Goal: Information Seeking & Learning: Learn about a topic

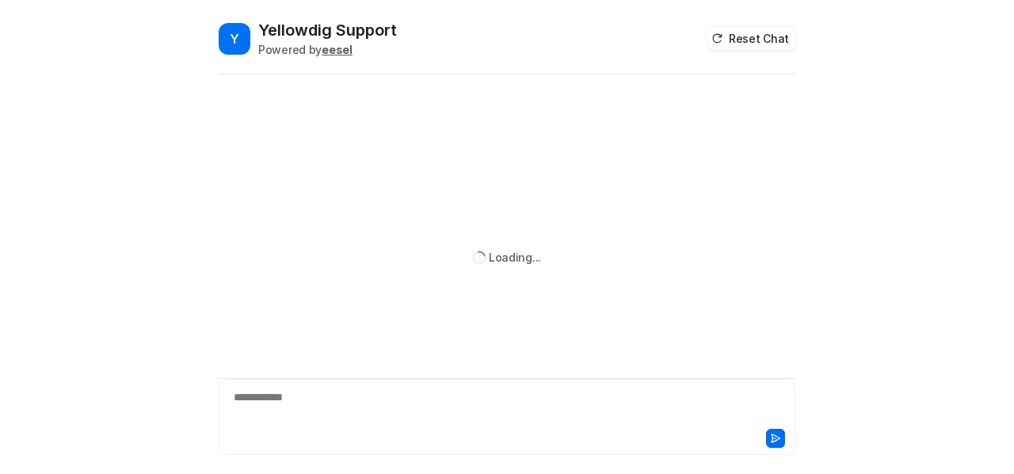
click at [368, 410] on div "**********" at bounding box center [508, 407] width 570 height 36
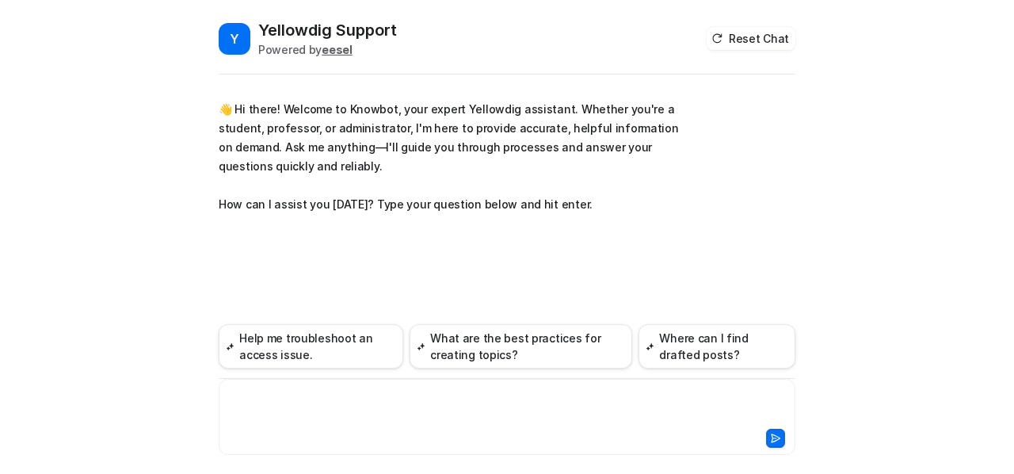
paste div
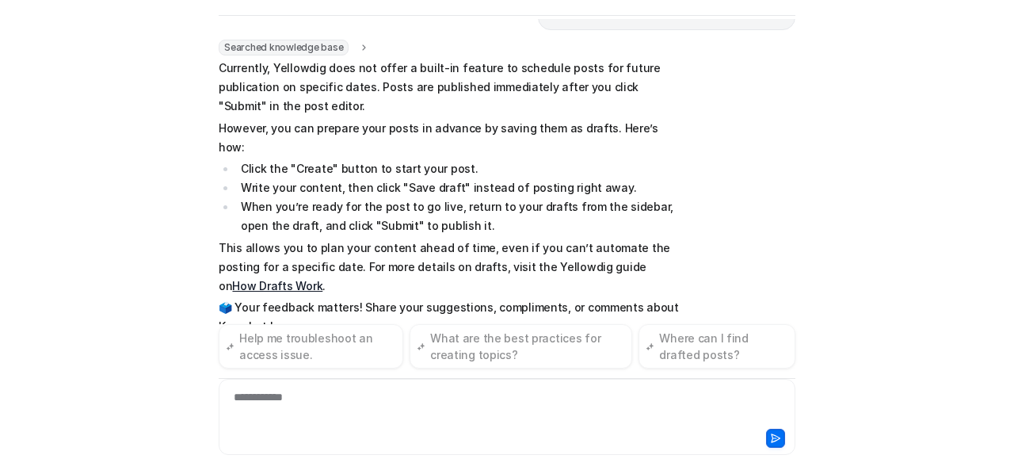
scroll to position [195, 0]
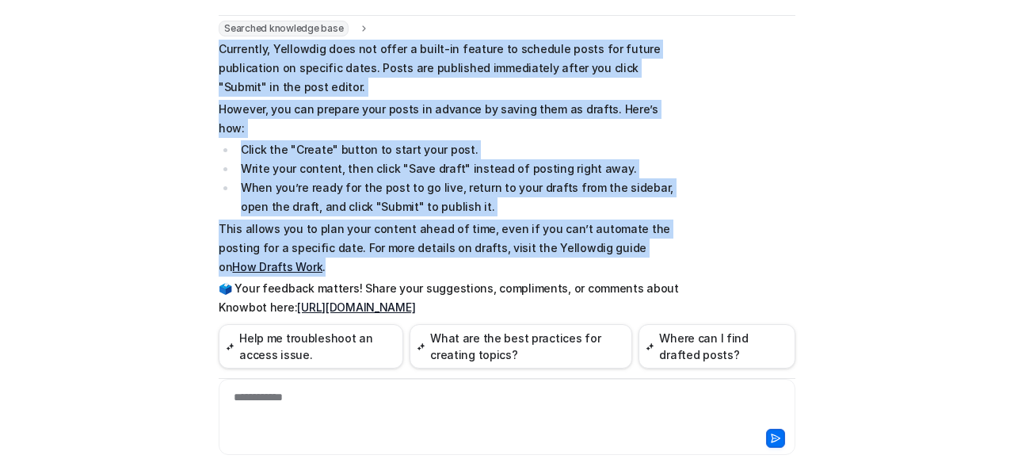
drag, startPoint x: 675, startPoint y: 227, endPoint x: 200, endPoint y: 52, distance: 506.4
click at [206, 52] on div "Y Yellowdig Support Powered by eesel Reset Chat 👋 Hi there! Welcome to Knowbot,…" at bounding box center [507, 187] width 602 height 455
copy span "Currently, Yellowdig does not offer a built-in feature to schedule posts for fu…"
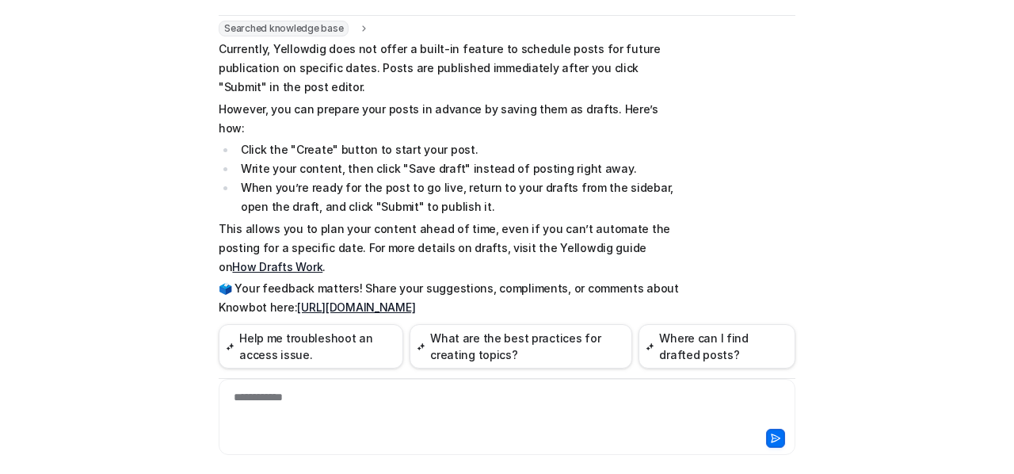
click at [521, 400] on div "**********" at bounding box center [508, 407] width 570 height 36
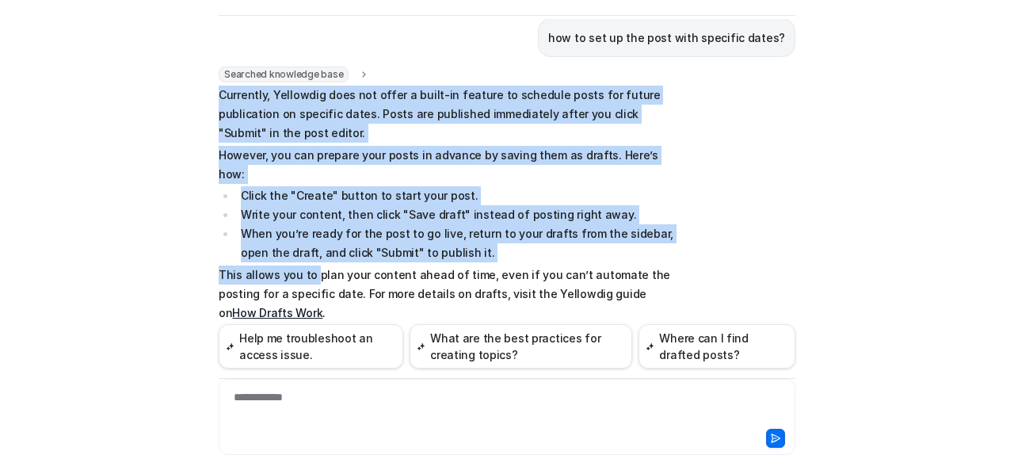
scroll to position [198, 0]
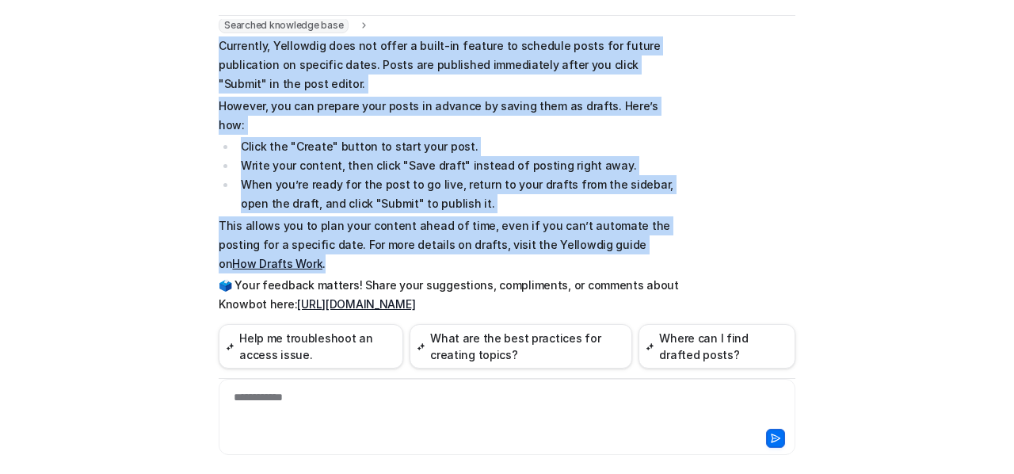
drag, startPoint x: 209, startPoint y: 201, endPoint x: 699, endPoint y: 223, distance: 490.2
click at [699, 223] on div "Y Yellowdig Support Powered by eesel Reset Chat 👋 Hi there! Welcome to Knowbot,…" at bounding box center [507, 187] width 602 height 455
copy span "Currently, Yellowdig does not offer a built-in feature to schedule posts for fu…"
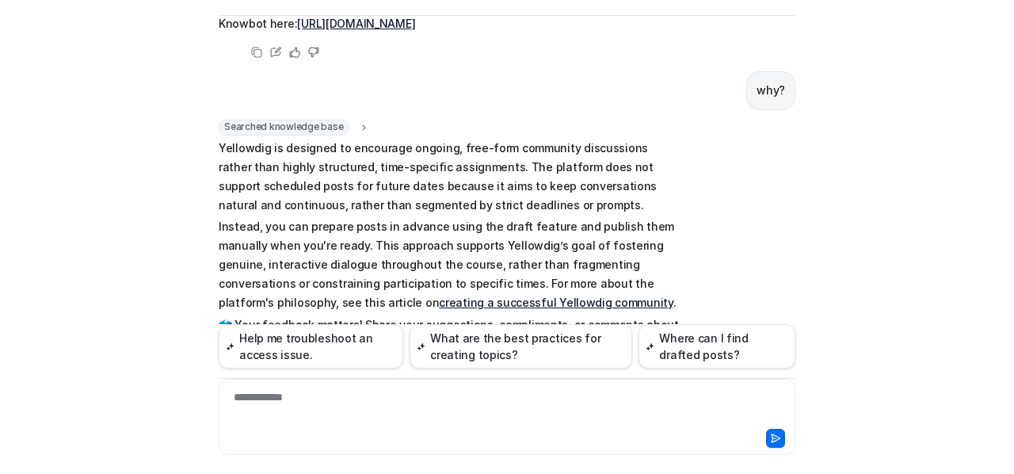
scroll to position [514, 0]
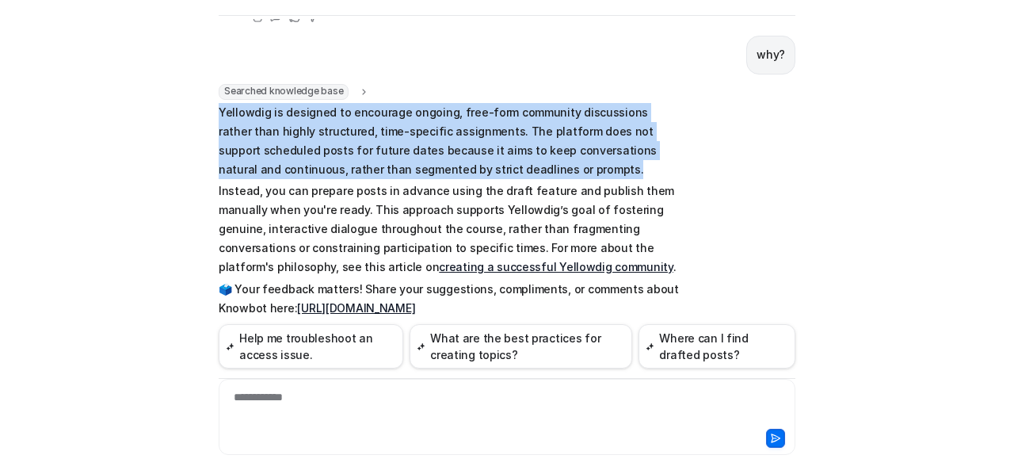
drag, startPoint x: 214, startPoint y: 69, endPoint x: 498, endPoint y: 134, distance: 291.8
click at [498, 134] on p "Yellowdig is designed to encourage ongoing, free-form community discussions rat…" at bounding box center [451, 141] width 464 height 76
copy p "Yellowdig is designed to encourage ongoing, free-form community discussions rat…"
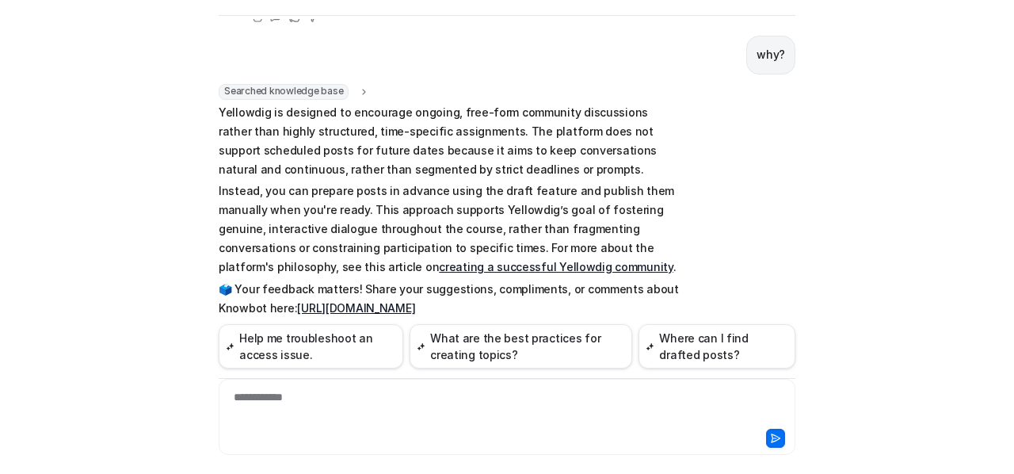
drag, startPoint x: 494, startPoint y: 191, endPoint x: 372, endPoint y: 170, distance: 123.1
click at [494, 191] on p "Instead, you can prepare posts in advance using the draft feature and publish t…" at bounding box center [451, 228] width 464 height 95
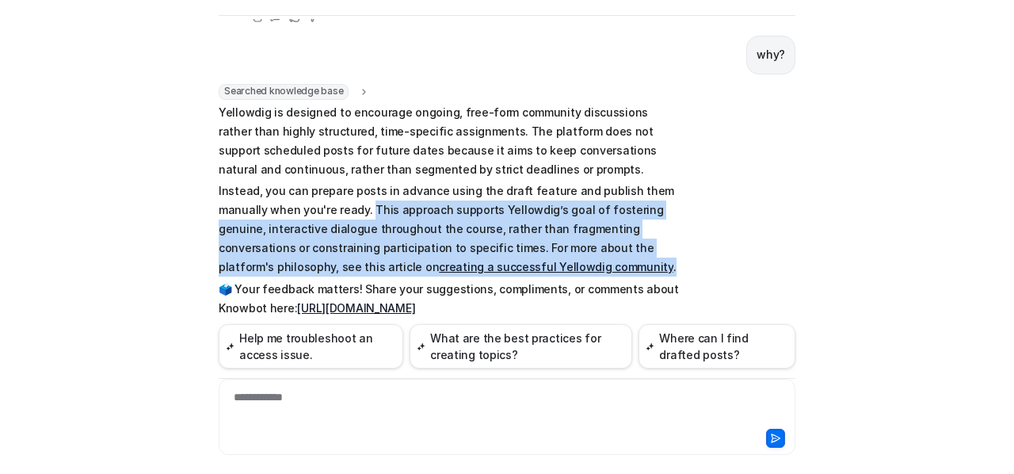
drag, startPoint x: 363, startPoint y: 169, endPoint x: 524, endPoint y: 232, distance: 172.9
click at [524, 232] on p "Instead, you can prepare posts in advance using the draft feature and publish t…" at bounding box center [451, 228] width 464 height 95
copy p "This approach supports Yellowdig’s goal of fostering genuine, interactive dialo…"
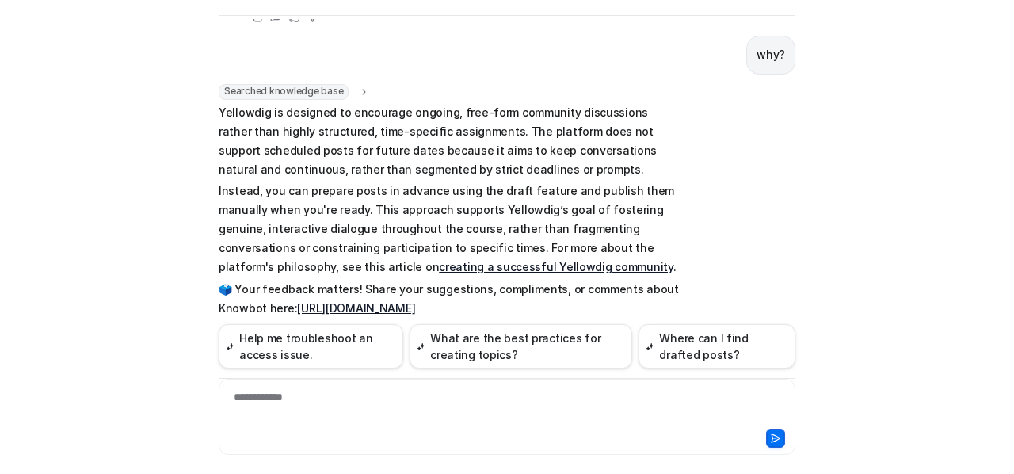
click at [667, 181] on p "Instead, you can prepare posts in advance using the draft feature and publish t…" at bounding box center [451, 228] width 464 height 95
click at [464, 401] on div "**********" at bounding box center [508, 407] width 570 height 36
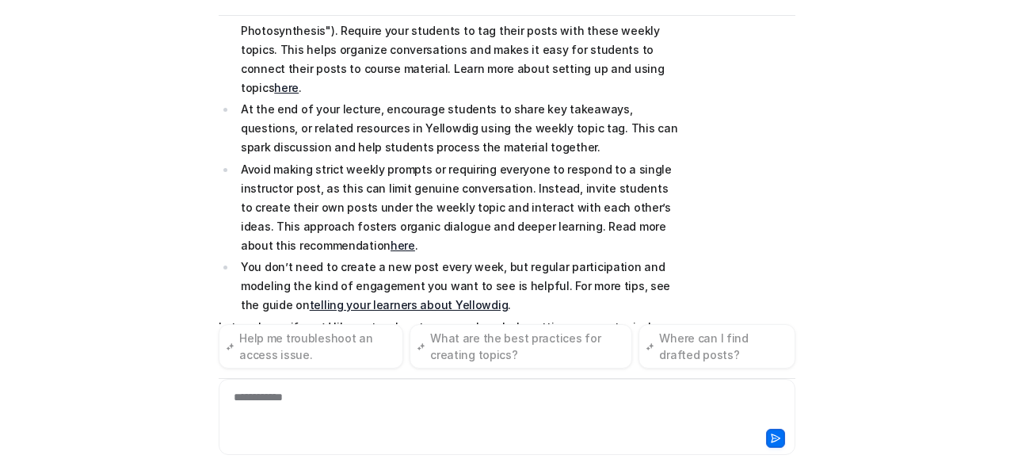
scroll to position [997, 0]
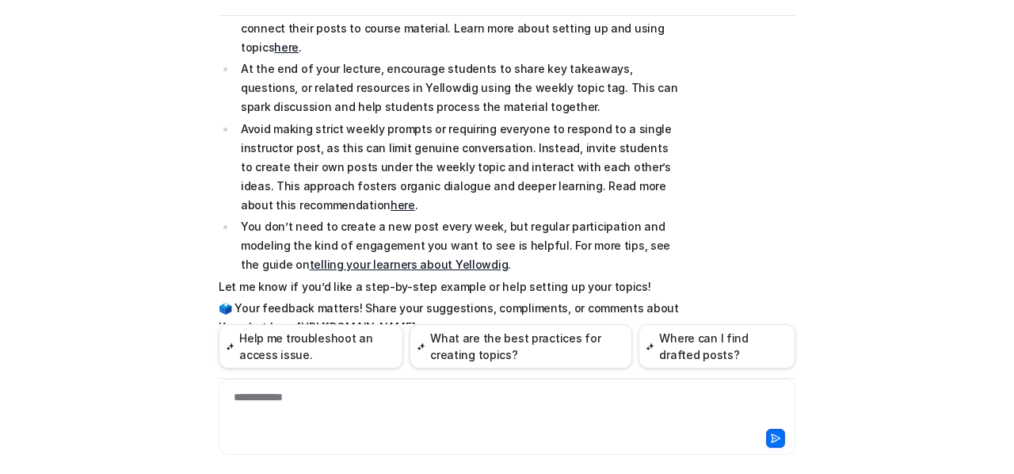
click at [471, 217] on p "You don’t need to create a new post every week, but regular participation and m…" at bounding box center [461, 245] width 441 height 57
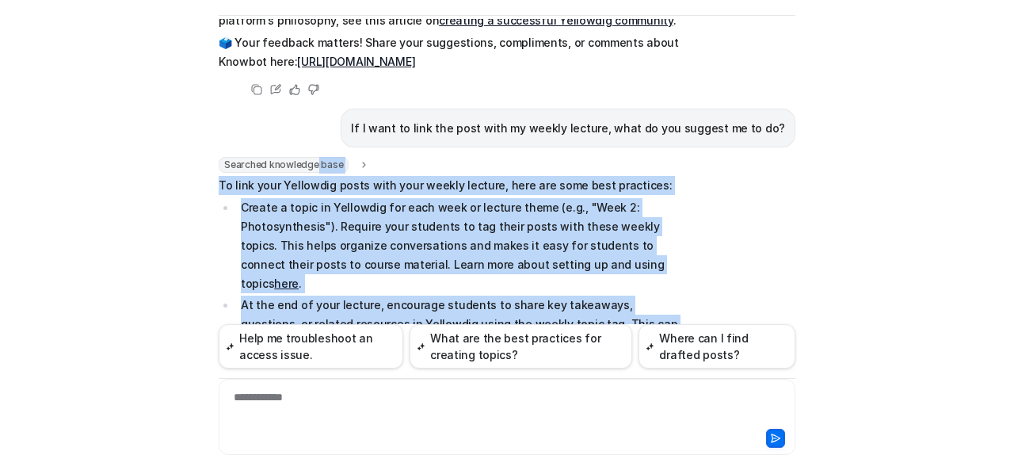
scroll to position [759, 0]
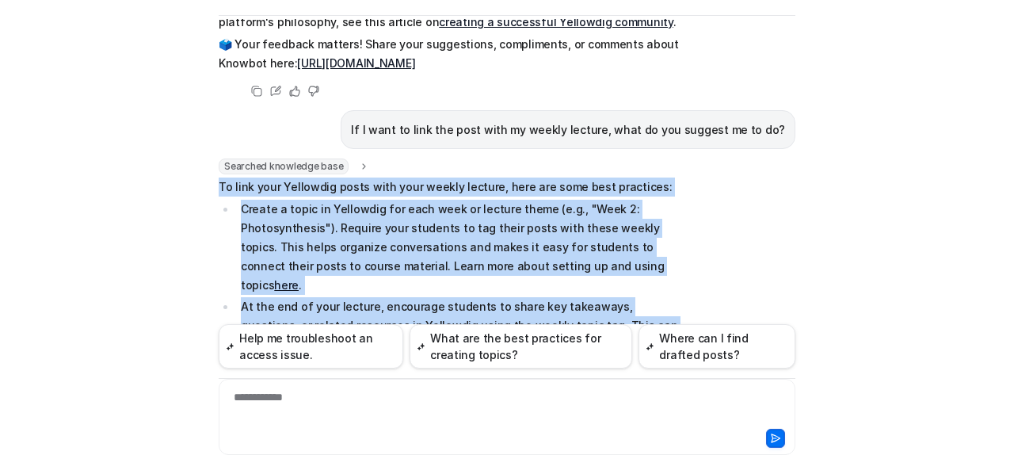
drag, startPoint x: 472, startPoint y: 205, endPoint x: 209, endPoint y: 151, distance: 268.5
click at [209, 151] on div "Y Yellowdig Support Powered by eesel Reset Chat 👋 Hi there! Welcome to Knowbot,…" at bounding box center [507, 187] width 602 height 455
copy span "Lo ipsu dolo Sitametco adipi elit sedd eiusmo tempori, utla etd magn aliq enima…"
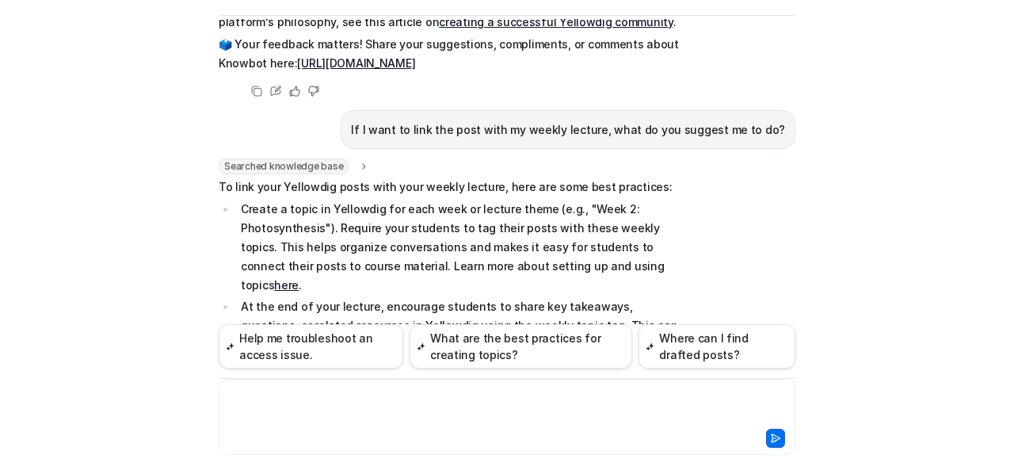
click at [491, 404] on div at bounding box center [508, 407] width 570 height 36
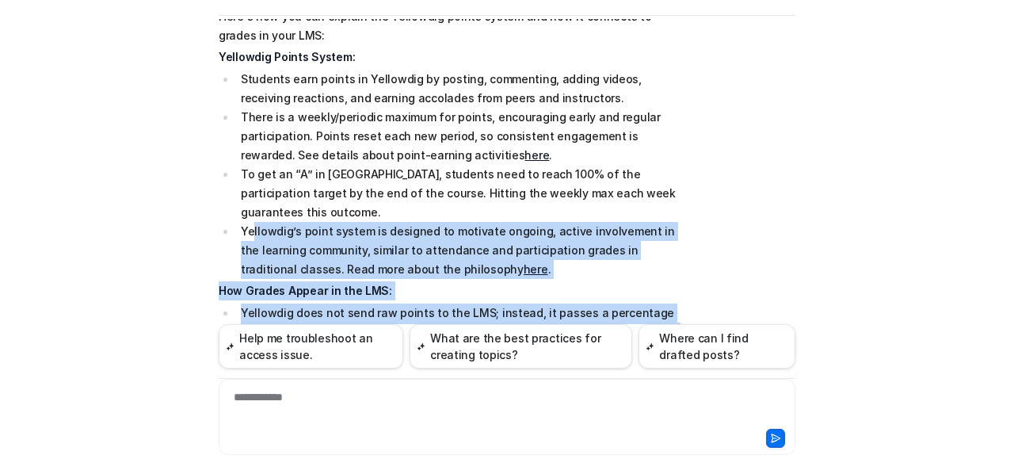
scroll to position [1292, 0]
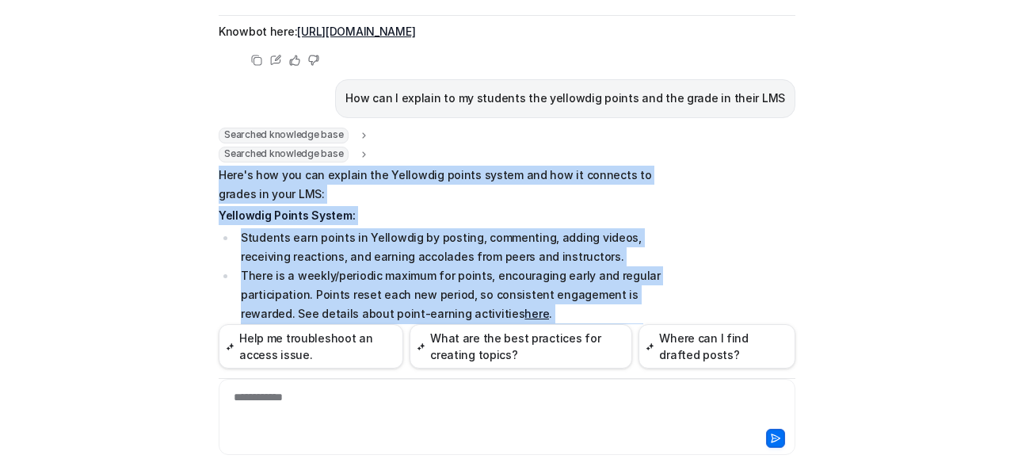
drag, startPoint x: 460, startPoint y: 307, endPoint x: 190, endPoint y: 115, distance: 331.3
click at [190, 115] on div "Y Yellowdig Support Powered by eesel Reset Chat 👋 Hi there! Welcome to Knowbot,…" at bounding box center [507, 237] width 1014 height 474
copy span "Lore'i dol sit ame consect adi Elitseddo eiusmo tempor inc utl et dolorema al e…"
click at [770, 143] on div "Searched knowledge base search_queries : "how to explain Yellowdig points to st…" at bounding box center [507, 455] width 577 height 654
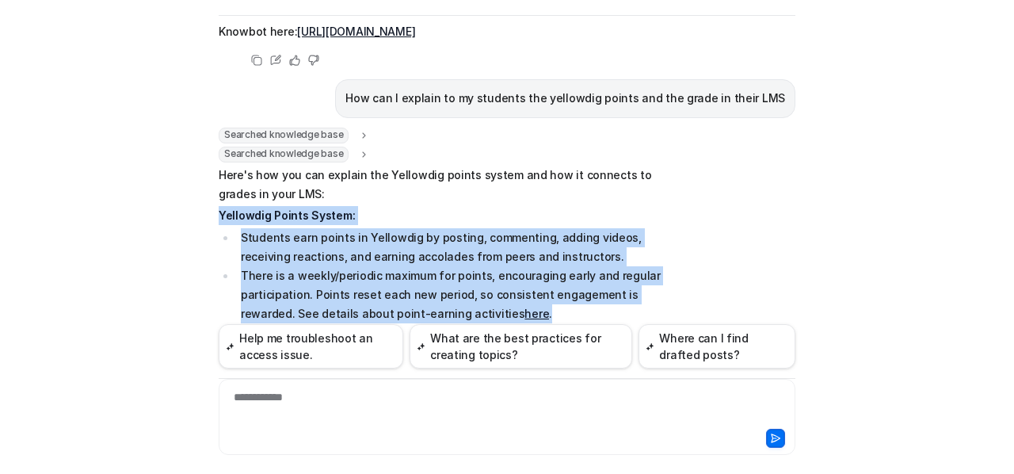
drag, startPoint x: 214, startPoint y: 155, endPoint x: 504, endPoint y: 258, distance: 307.8
click at [504, 258] on span "Here's how you can explain the Yellowdig points system and how it connects to g…" at bounding box center [451, 459] width 464 height 587
copy span "Yellowdig Points System: Students earn points in Yellowdig by posting, commenti…"
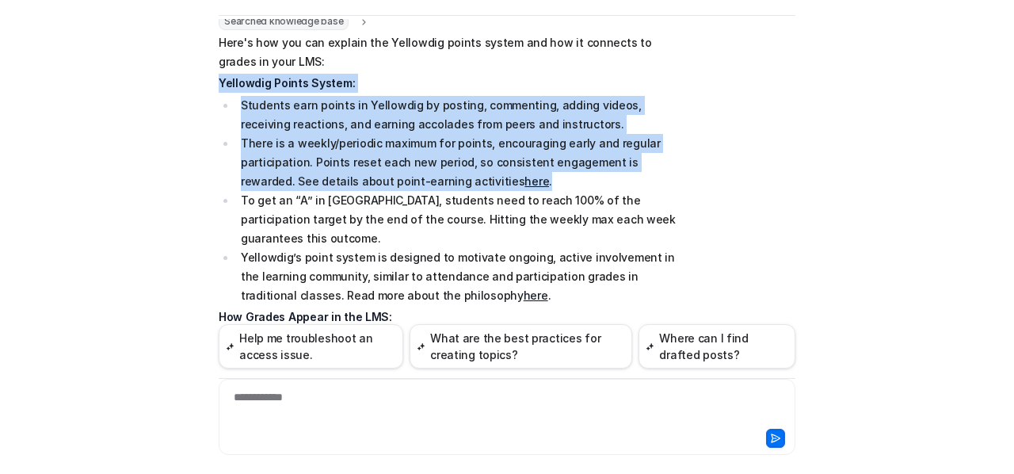
scroll to position [1451, 0]
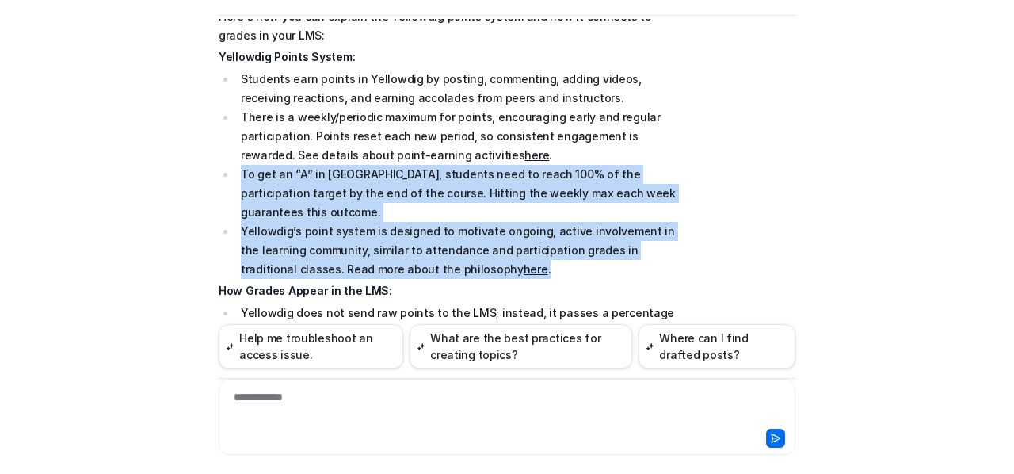
drag, startPoint x: 468, startPoint y: 189, endPoint x: 215, endPoint y: 123, distance: 262.2
click at [219, 123] on ul "Students earn points in Yellowdig by posting, commenting, adding videos, receiv…" at bounding box center [451, 174] width 464 height 209
copy ul "To get an “A” in [GEOGRAPHIC_DATA], students need to reach 100% of the particip…"
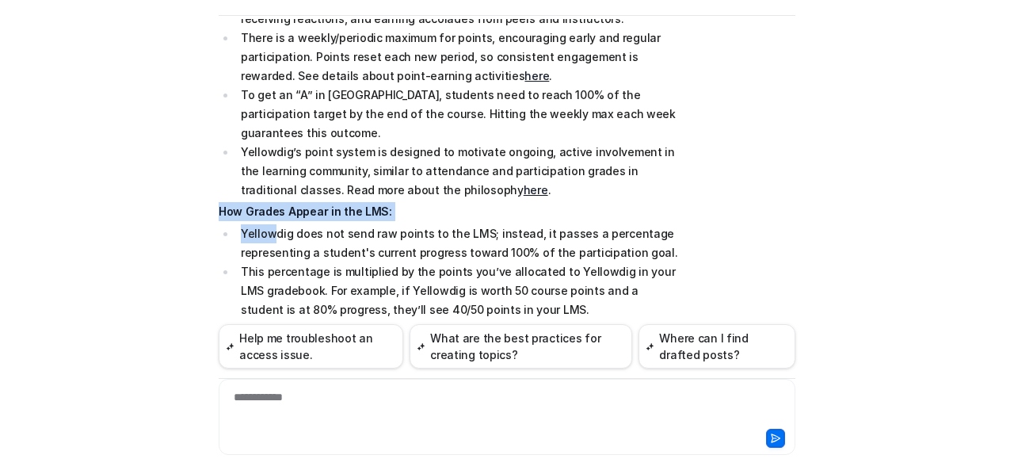
scroll to position [1689, 0]
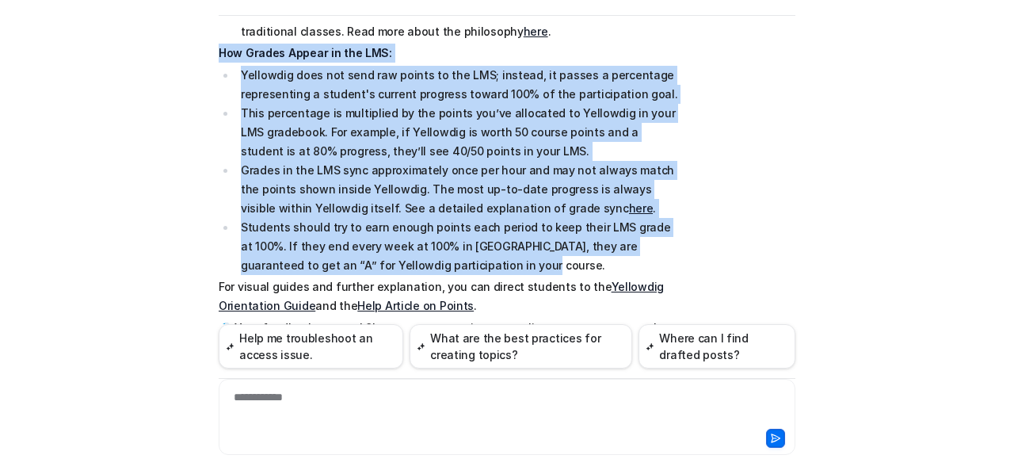
drag, startPoint x: 215, startPoint y: 133, endPoint x: 460, endPoint y: 181, distance: 249.6
click at [460, 181] on span "Here's how you can explain the Yellowdig points system and how it connects to g…" at bounding box center [451, 62] width 464 height 587
copy span "How Grades Appear in the LMS: Yellowdig does not send raw points to the LMS; in…"
click at [548, 218] on li "Students should try to earn enough points each period to keep their LMS grade a…" at bounding box center [459, 246] width 446 height 57
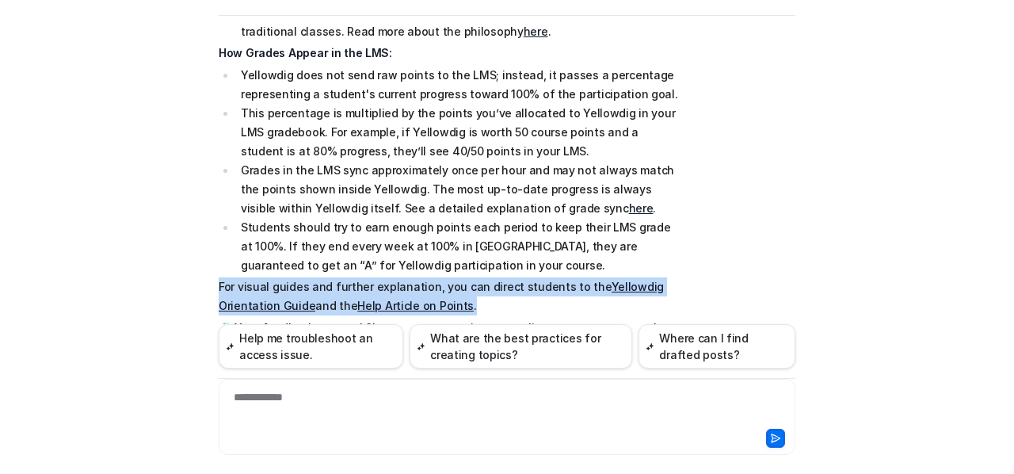
drag, startPoint x: 469, startPoint y: 228, endPoint x: 198, endPoint y: 212, distance: 271.5
click at [198, 212] on div "Y Yellowdig Support Powered by eesel Reset Chat 👋 Hi there! Welcome to Knowbot,…" at bounding box center [507, 237] width 1014 height 474
copy p "For visual guides and further explanation, you can direct students to the Yello…"
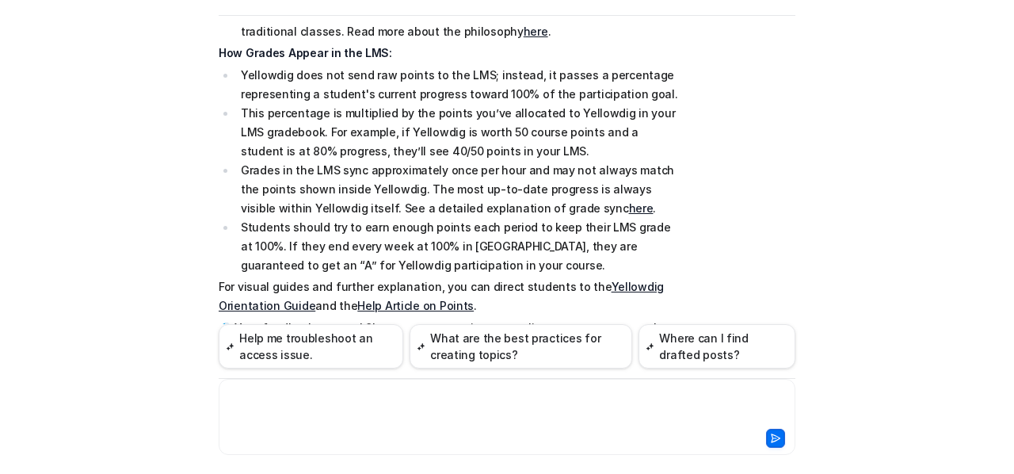
click at [430, 400] on div at bounding box center [508, 407] width 570 height 36
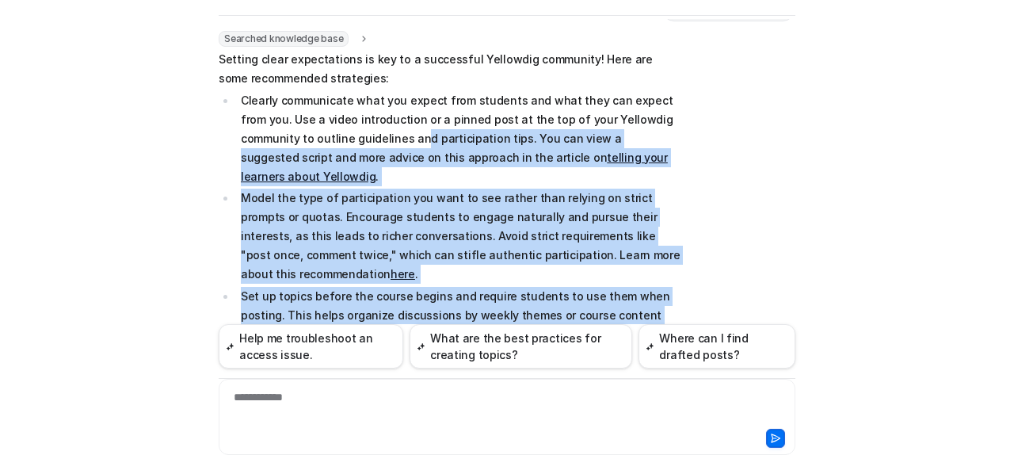
scroll to position [1971, 0]
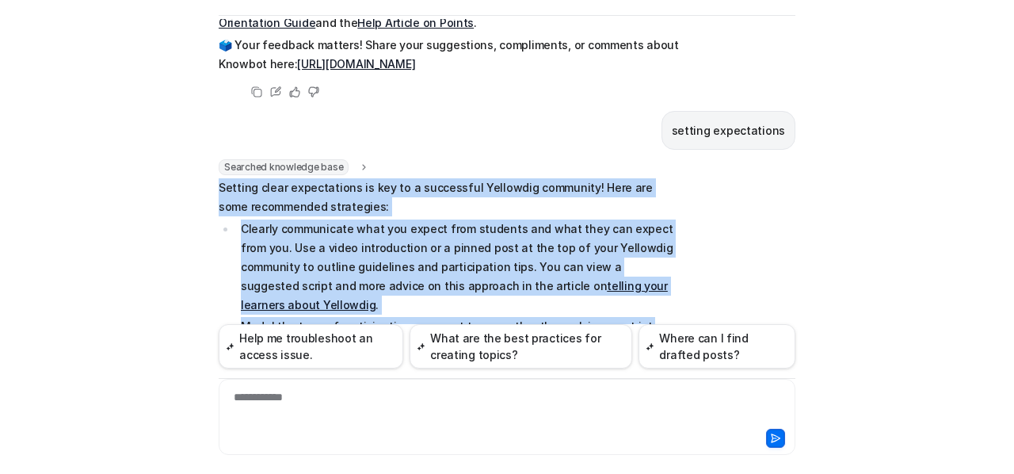
drag, startPoint x: 586, startPoint y: 192, endPoint x: 168, endPoint y: 112, distance: 426.0
click at [168, 112] on div "Y Yellowdig Support Powered by eesel Reset Chat 👋 Hi there! Welcome to Knowbot,…" at bounding box center [507, 237] width 1014 height 474
